Goal: Task Accomplishment & Management: Use online tool/utility

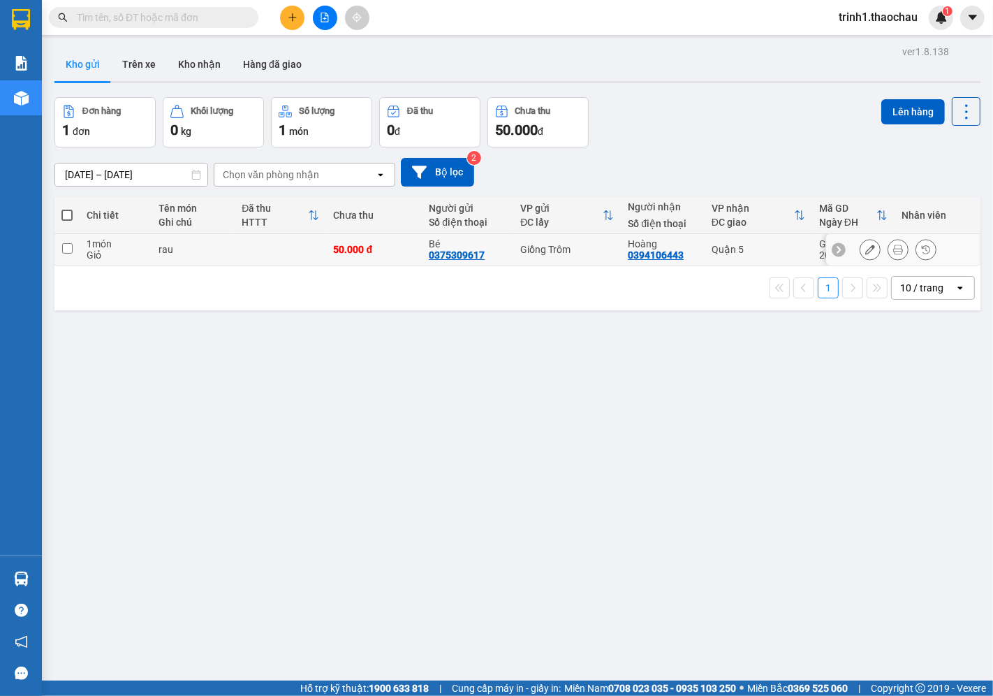
click at [168, 253] on div "rau" at bounding box center [194, 249] width 70 height 11
checkbox input "true"
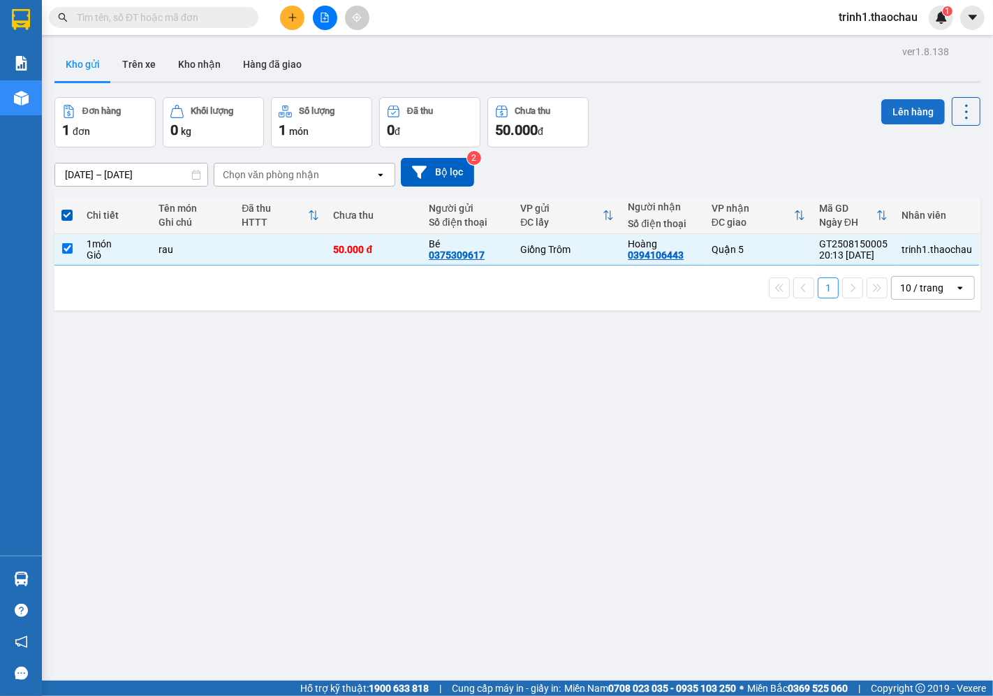
click at [912, 114] on button "Lên hàng" at bounding box center [914, 111] width 64 height 25
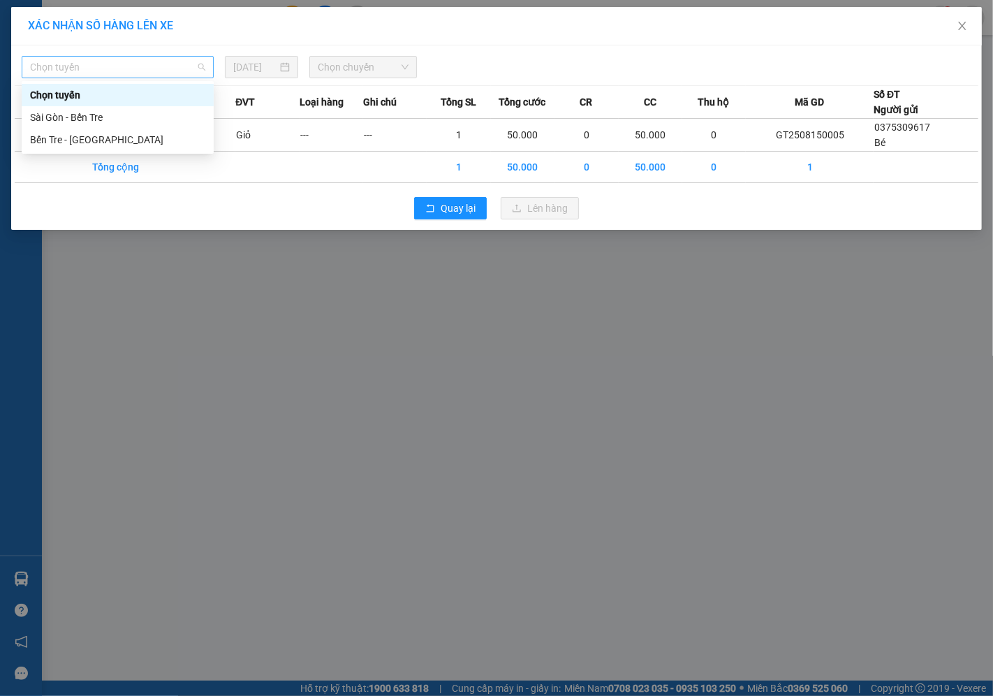
click at [193, 75] on span "Chọn tuyến" at bounding box center [117, 67] width 175 height 21
click at [198, 140] on div "Bến Tre - [GEOGRAPHIC_DATA]" at bounding box center [117, 139] width 175 height 15
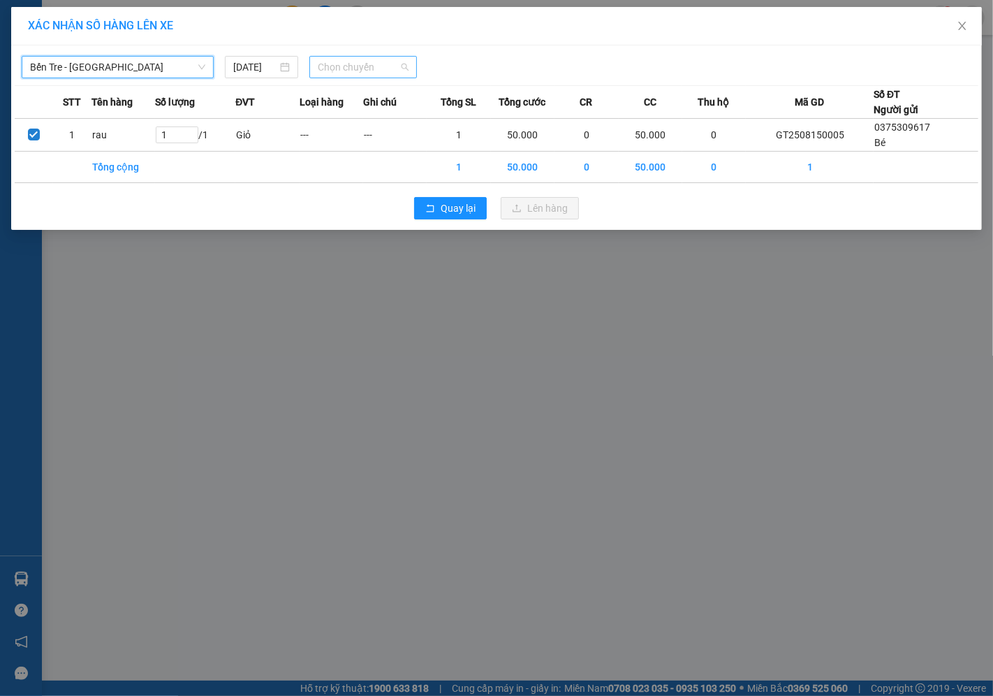
click at [321, 64] on span "Chọn chuyến" at bounding box center [363, 67] width 91 height 21
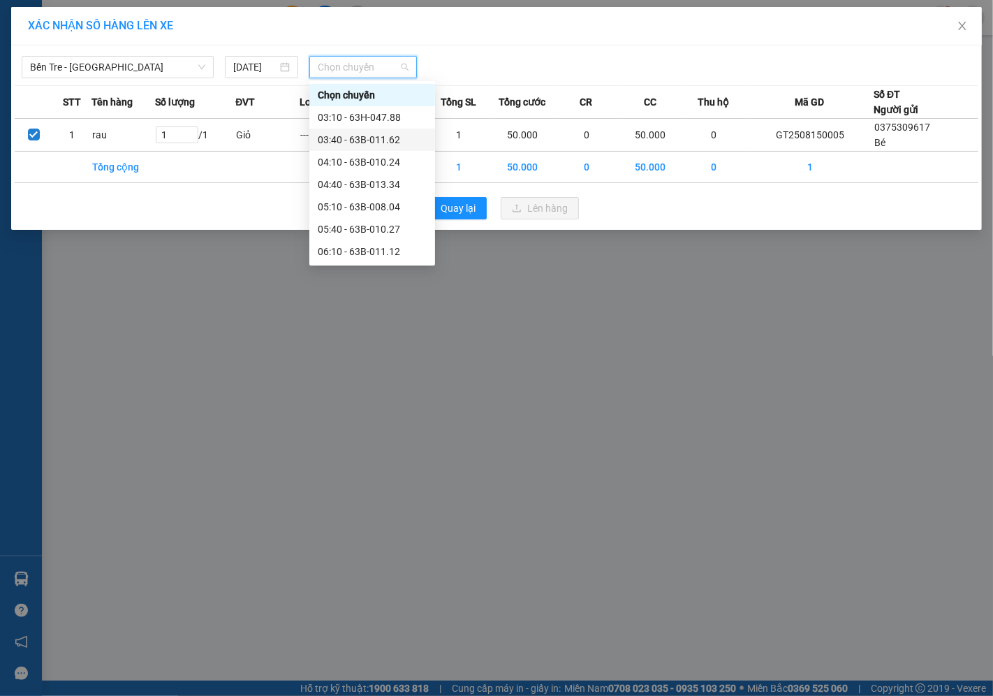
click at [363, 132] on div "03:40 - 63B-011.62" at bounding box center [372, 139] width 109 height 15
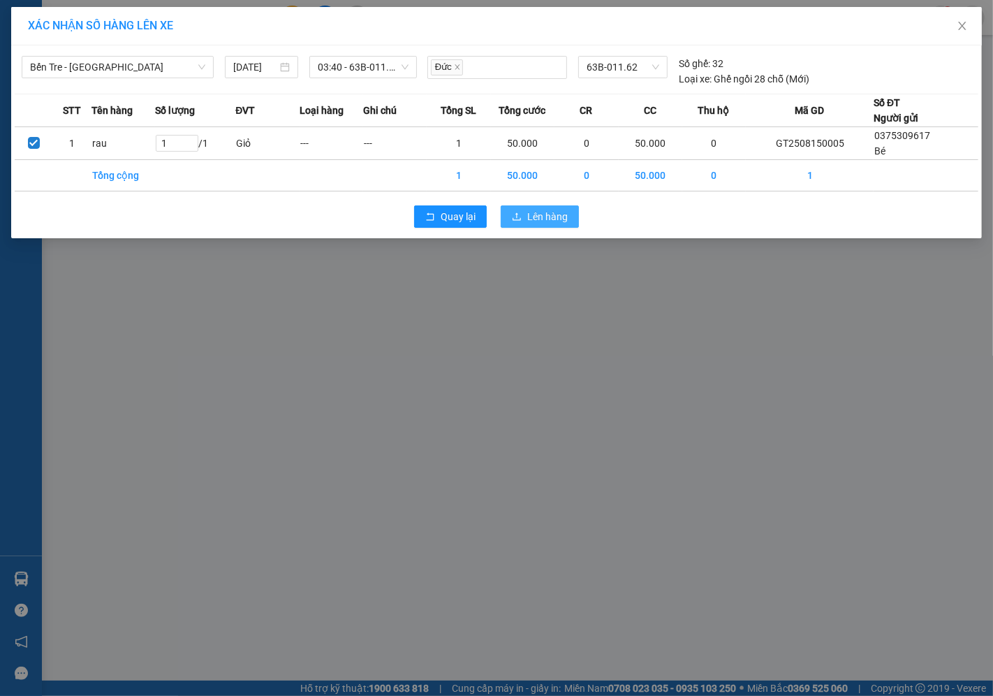
click at [533, 217] on span "Lên hàng" at bounding box center [547, 216] width 41 height 15
